Goal: Task Accomplishment & Management: Use online tool/utility

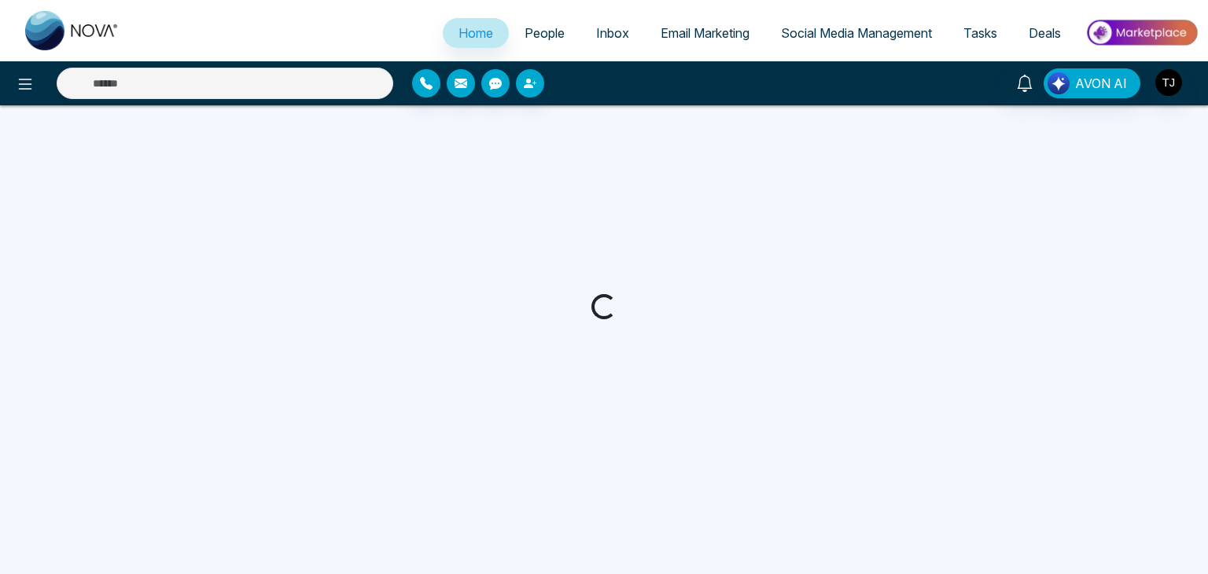
select select "*"
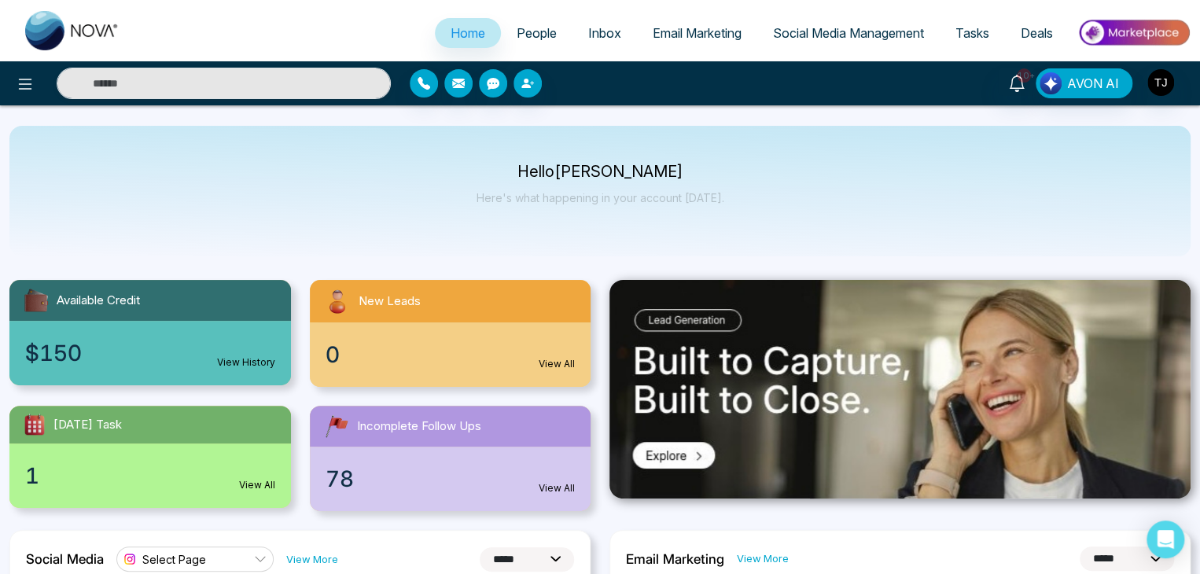
click at [818, 28] on span "Social Media Management" at bounding box center [848, 33] width 151 height 16
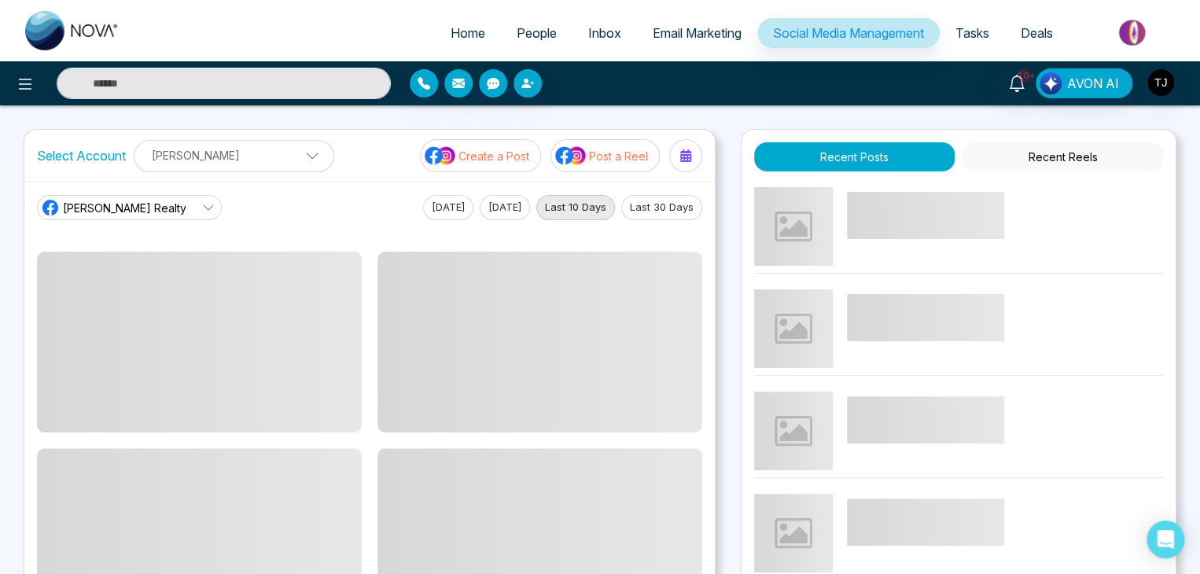
click at [467, 153] on p "Create a Post" at bounding box center [493, 156] width 71 height 17
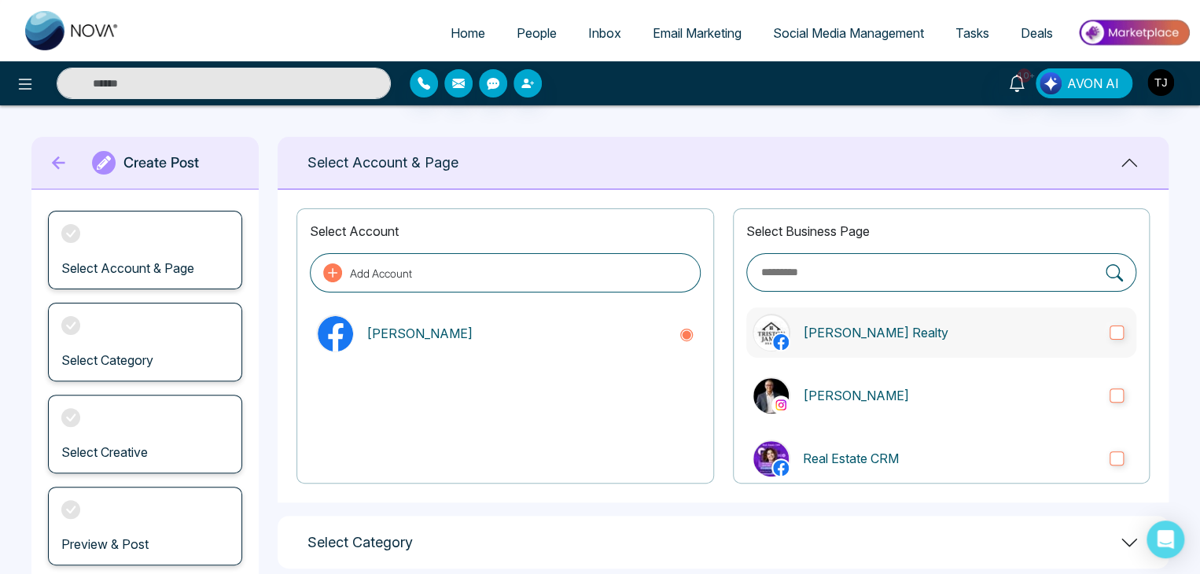
click at [906, 321] on label "[PERSON_NAME] Realty" at bounding box center [941, 332] width 390 height 50
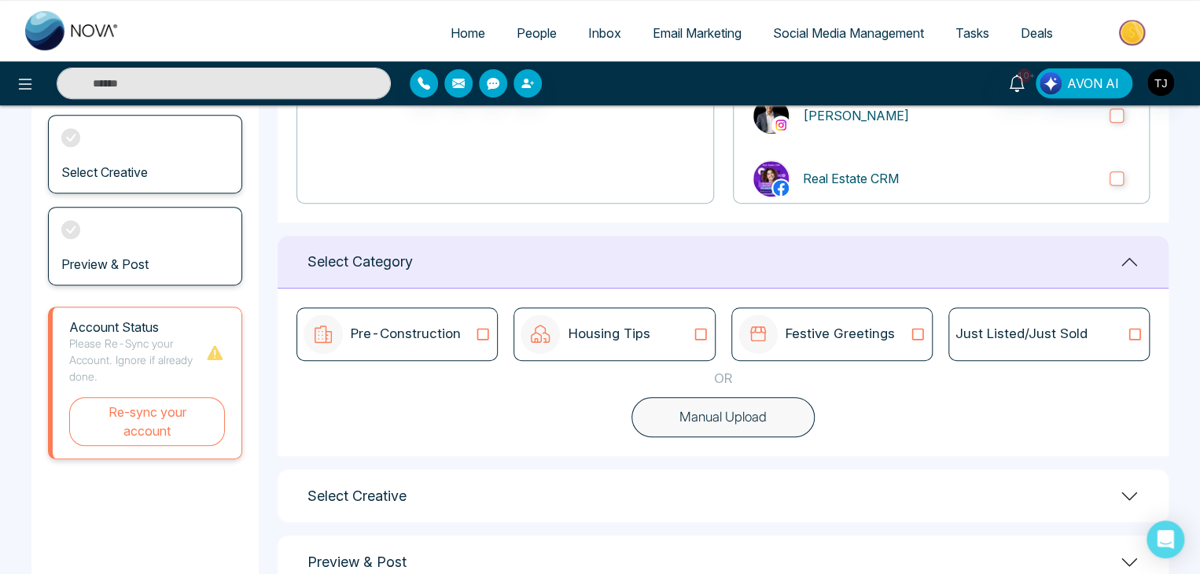
scroll to position [280, 0]
click at [461, 344] on div "Pre-Construction" at bounding box center [396, 333] width 187 height 39
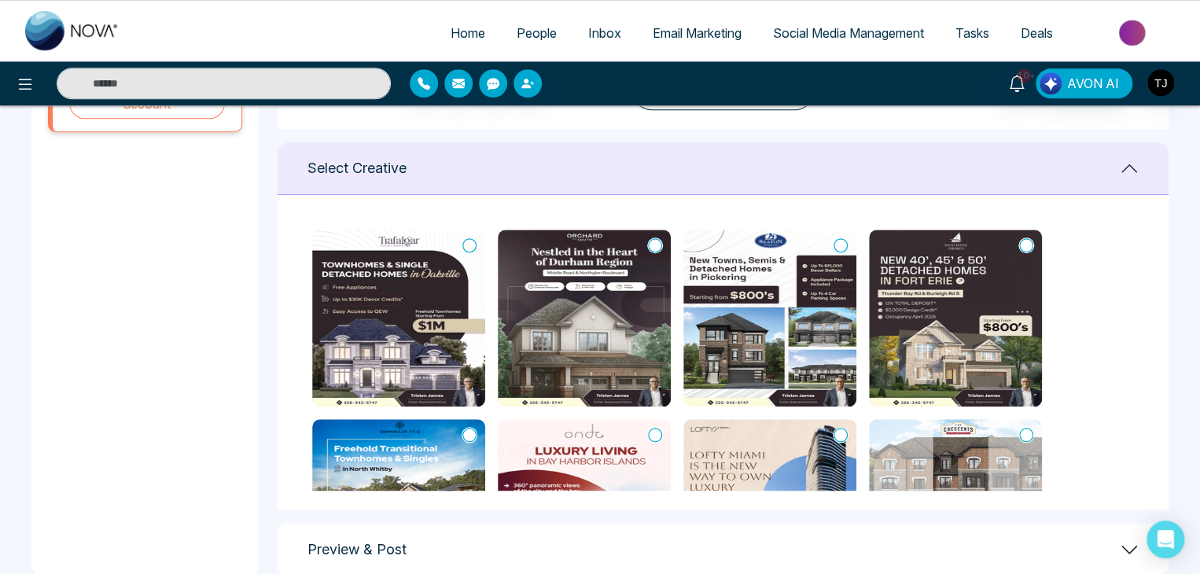
scroll to position [624, 0]
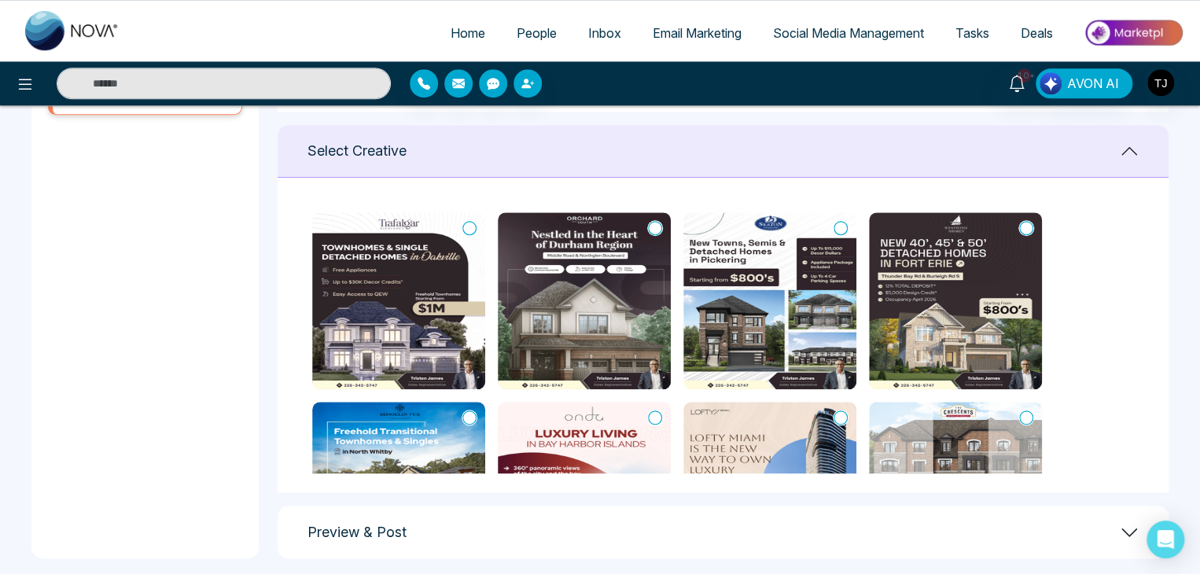
click at [398, 352] on img at bounding box center [398, 300] width 173 height 177
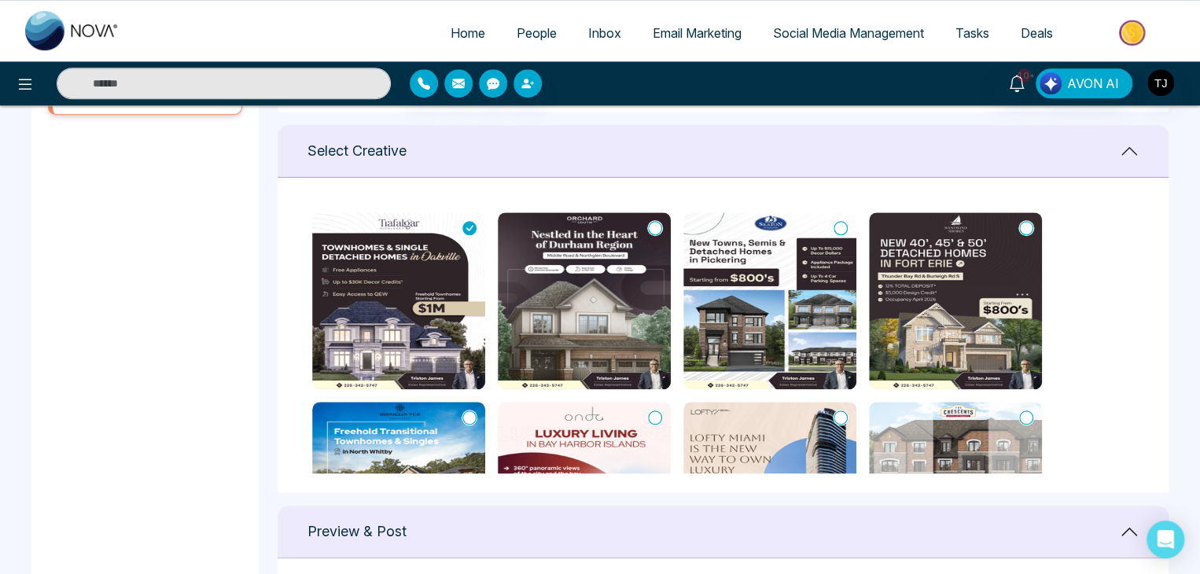
type textarea "**********"
click at [398, 352] on img at bounding box center [398, 300] width 173 height 177
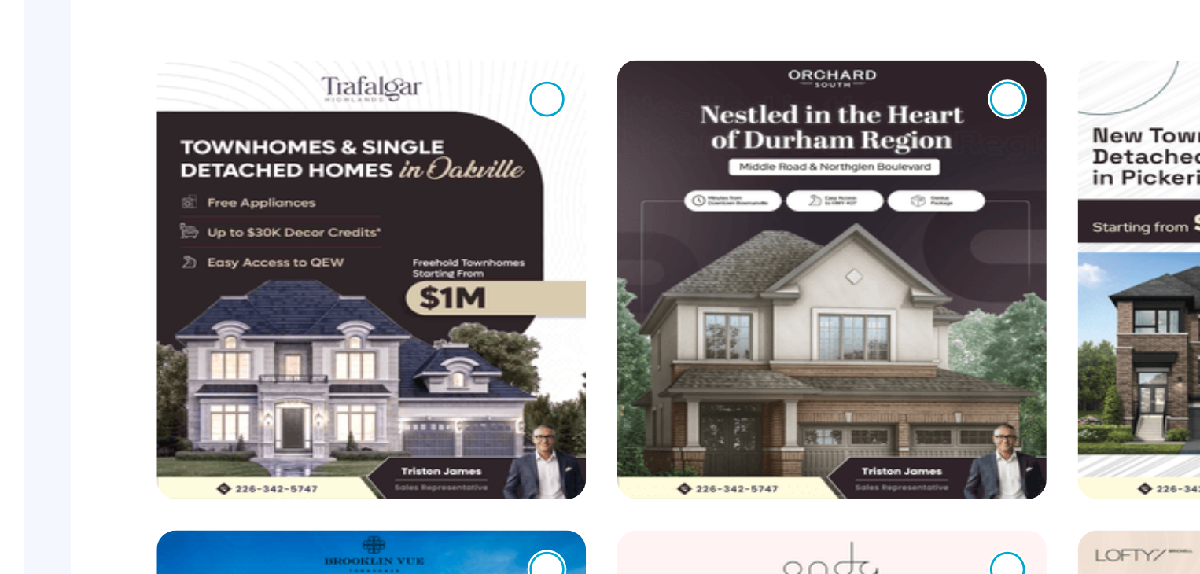
click at [466, 229] on icon at bounding box center [469, 228] width 14 height 16
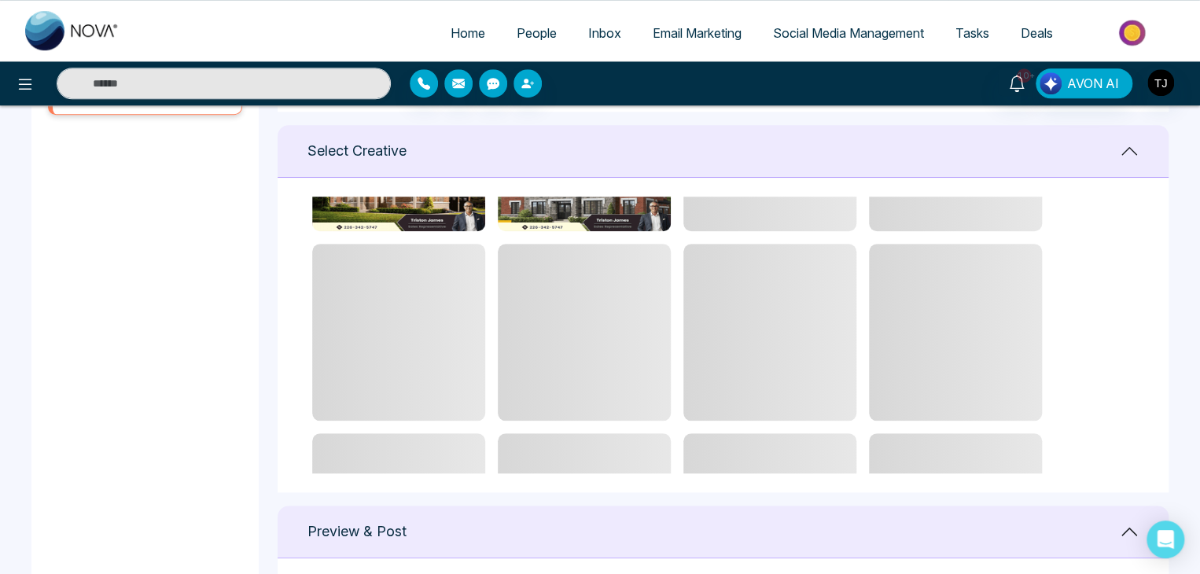
type textarea "**********"
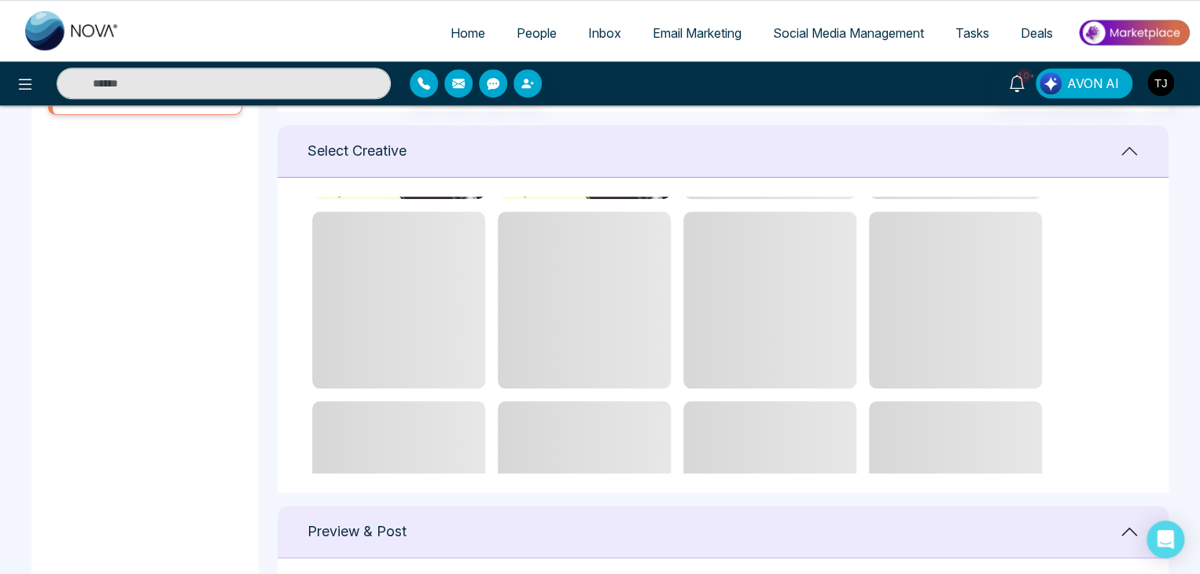
scroll to position [571, 0]
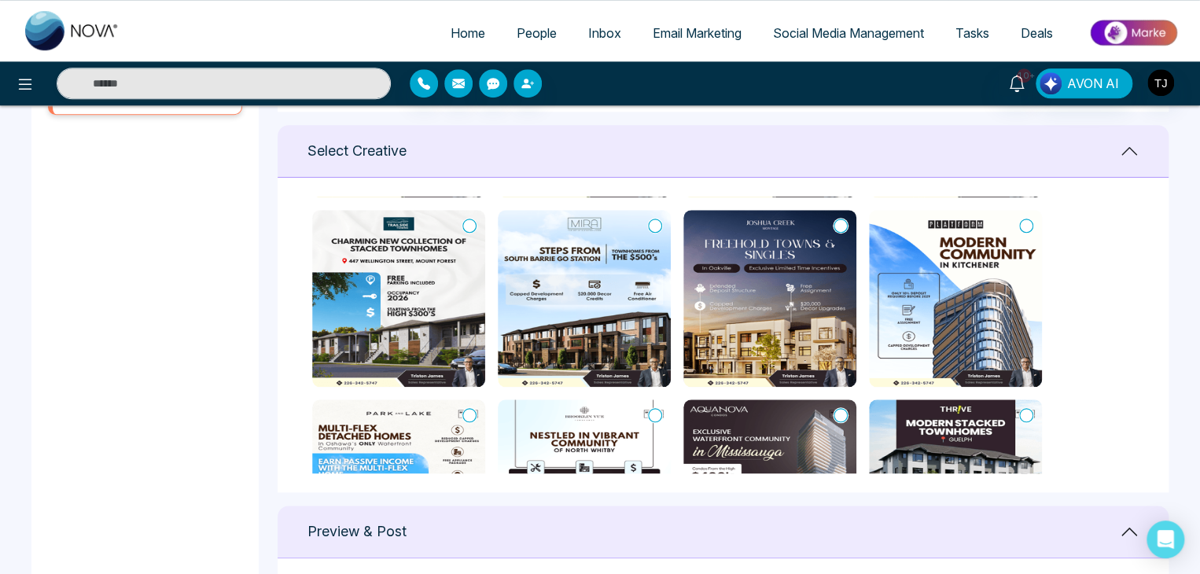
click at [464, 42] on link "Home" at bounding box center [468, 33] width 66 height 30
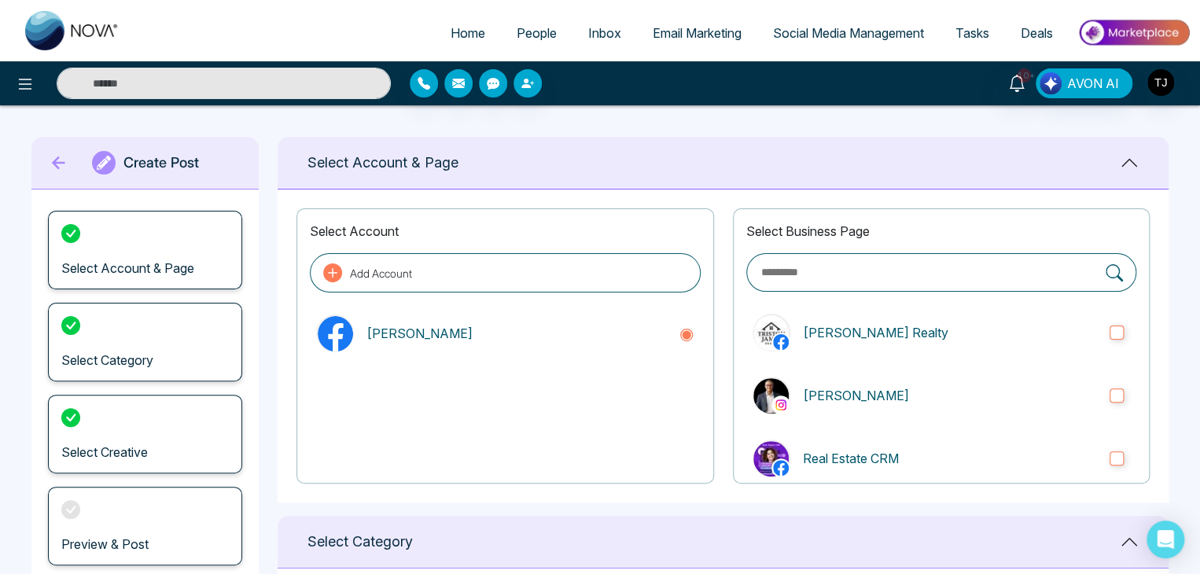
select select "*"
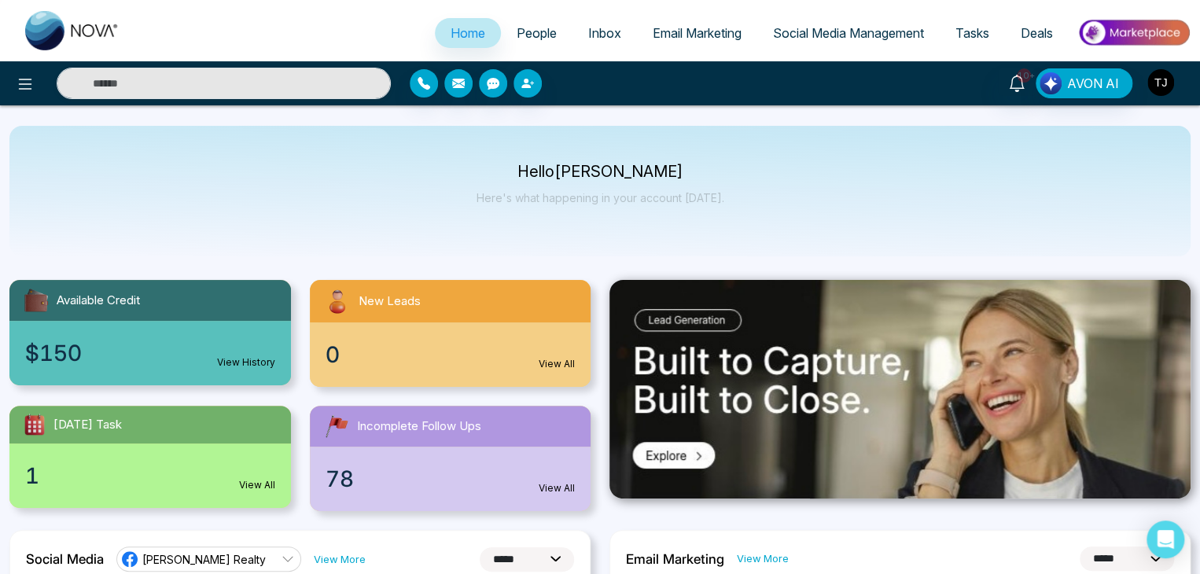
click at [1164, 89] on img "button" at bounding box center [1160, 82] width 27 height 27
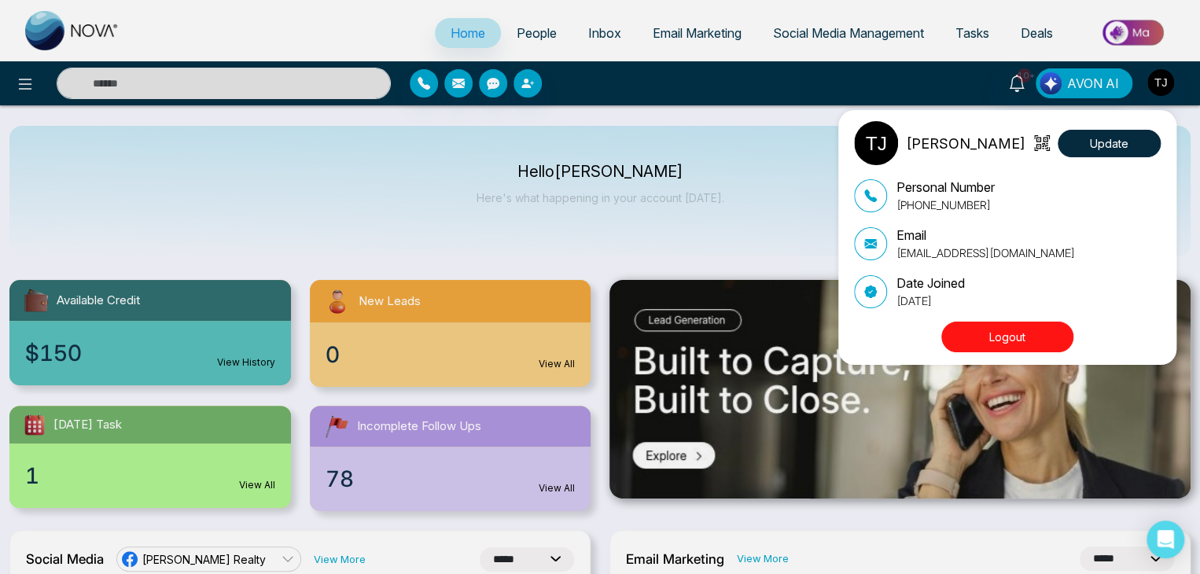
click at [963, 328] on button "Logout" at bounding box center [1007, 337] width 132 height 31
